Goal: Find contact information: Find contact information

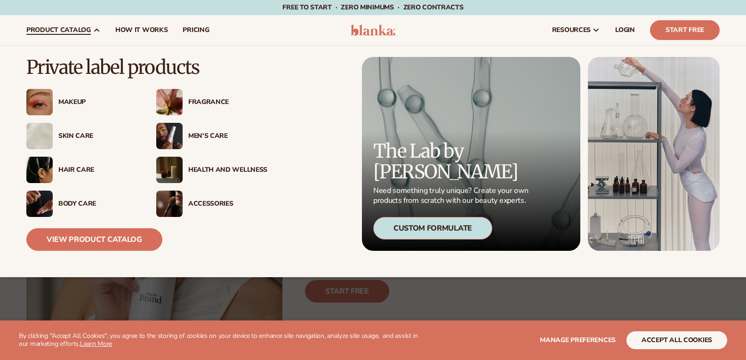
click at [77, 138] on div "Skin Care" at bounding box center [97, 136] width 79 height 8
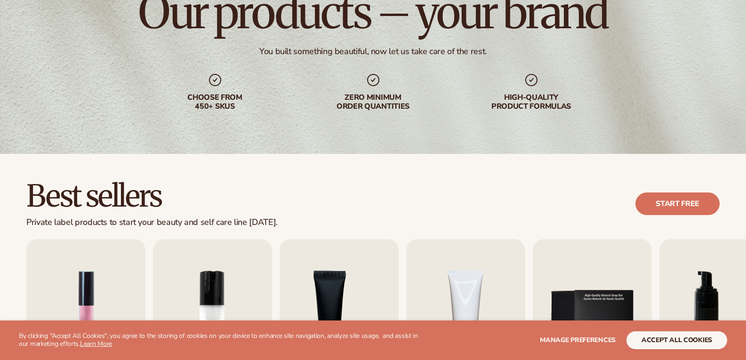
scroll to position [235, 0]
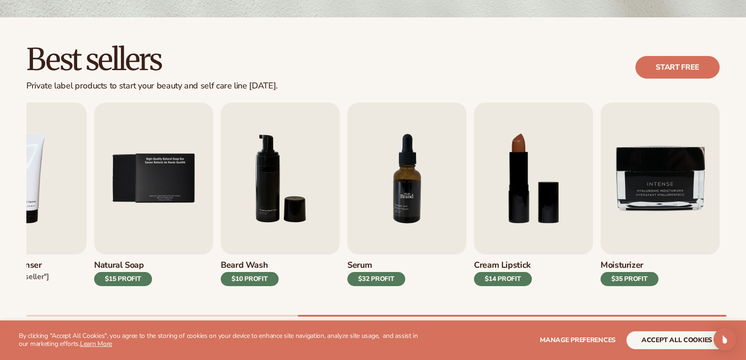
click at [385, 211] on img "7 / 9" at bounding box center [406, 179] width 119 height 152
click at [409, 193] on img "7 / 9" at bounding box center [406, 179] width 119 height 152
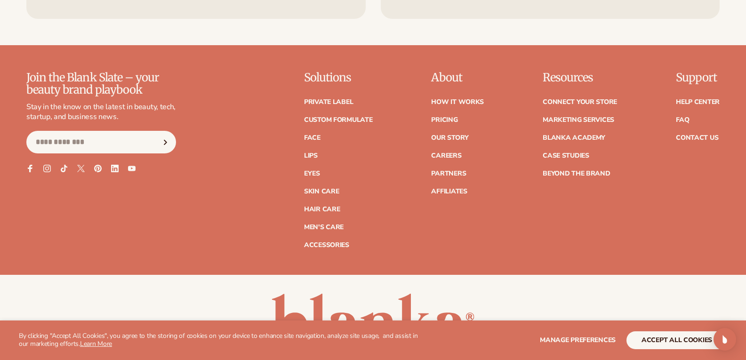
scroll to position [1786, 0]
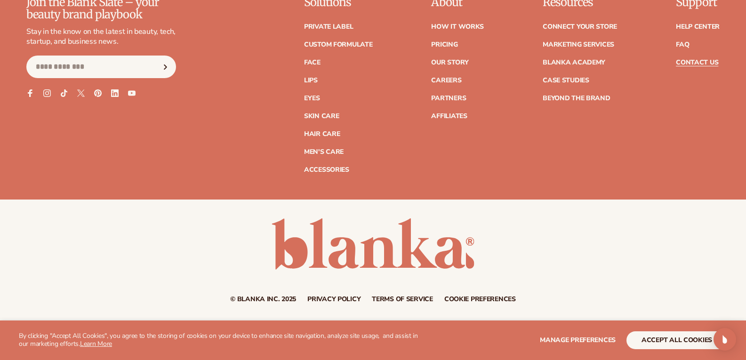
click at [694, 61] on link "Contact Us" at bounding box center [697, 62] width 42 height 7
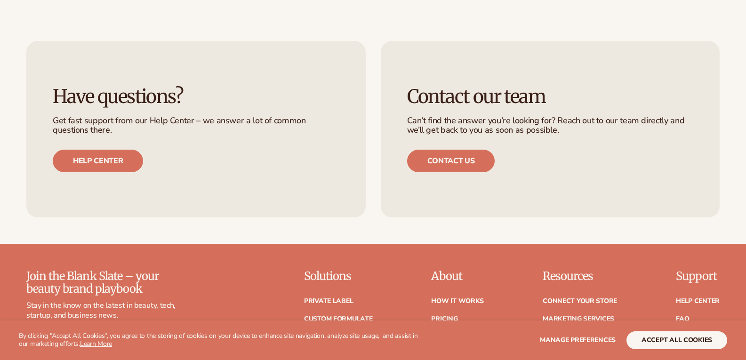
scroll to position [886, 0]
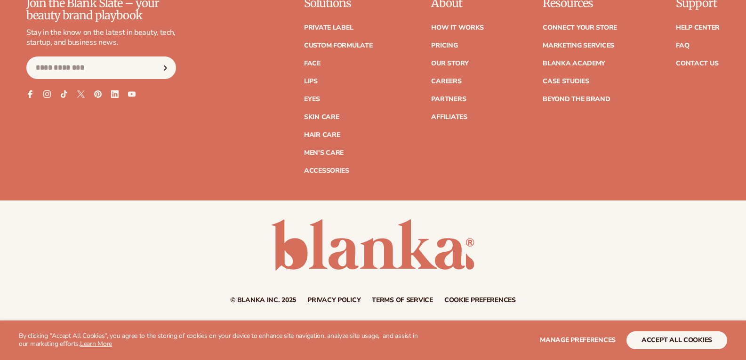
scroll to position [1786, 0]
